Goal: Task Accomplishment & Management: Manage account settings

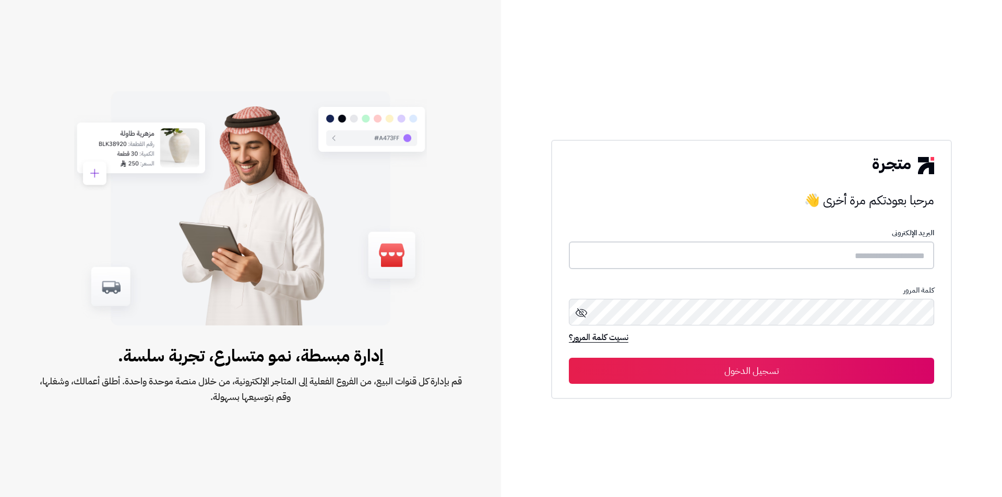
type input "**********"
click at [728, 376] on button "تسجيل الدخول" at bounding box center [751, 370] width 365 height 26
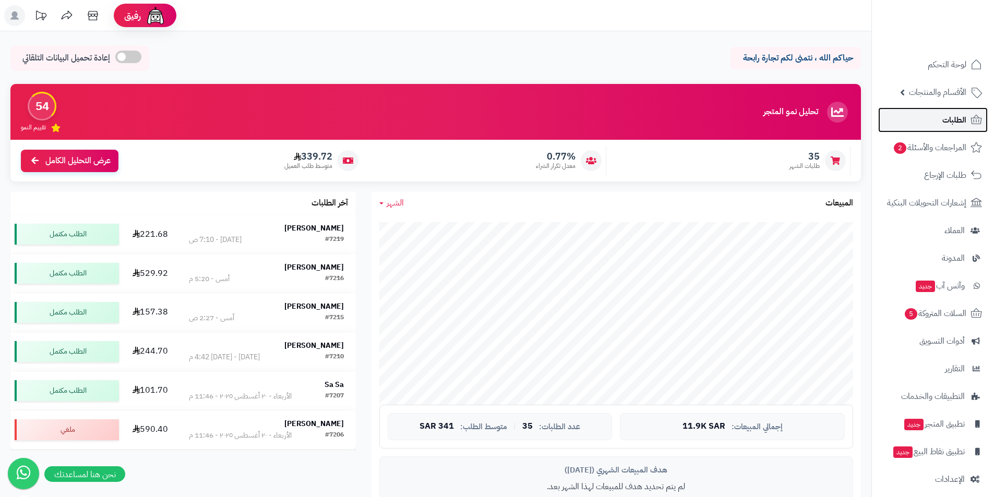
click at [893, 114] on link "الطلبات" at bounding box center [933, 119] width 110 height 25
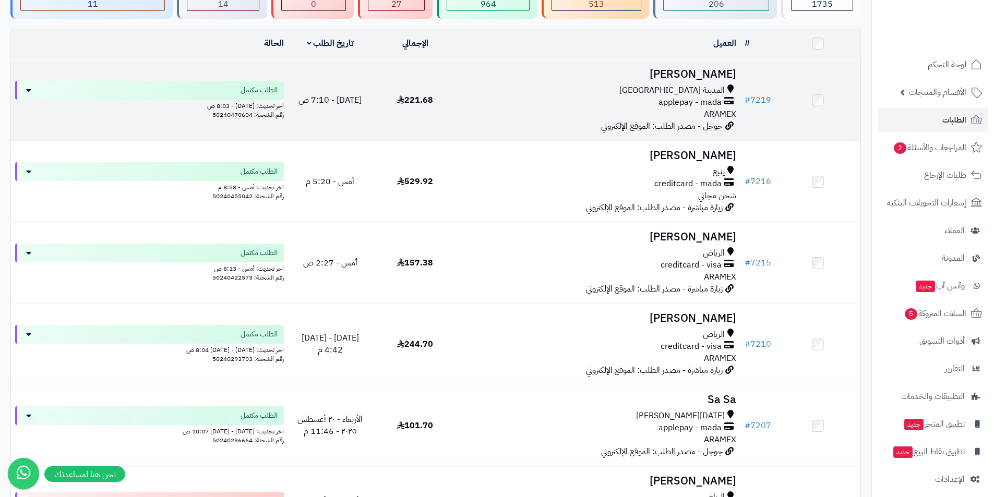
scroll to position [52, 0]
